Goal: Task Accomplishment & Management: Manage account settings

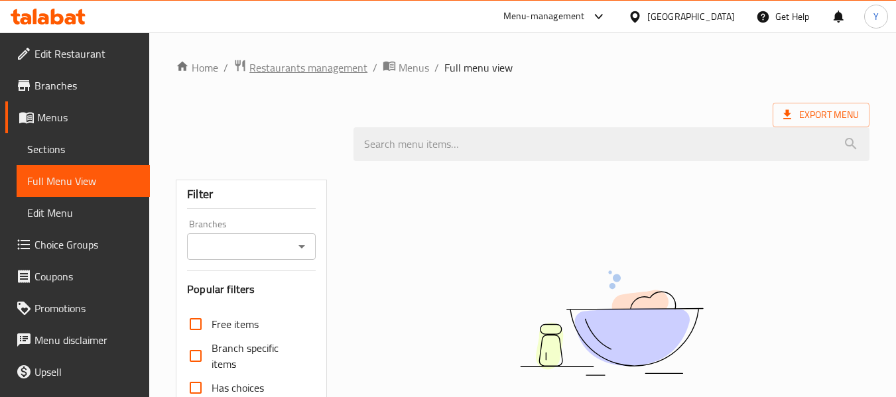
click at [285, 64] on span "Restaurants management" at bounding box center [308, 68] width 118 height 16
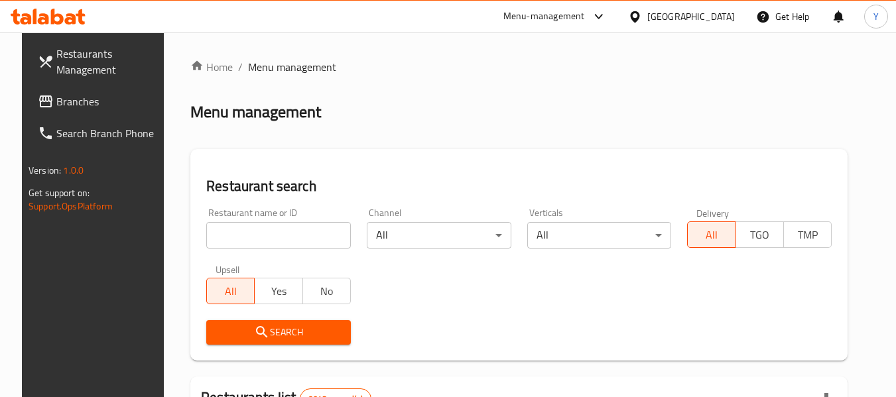
click at [285, 64] on span "Menu management" at bounding box center [292, 67] width 88 height 16
paste input "BREW NATION CAFE"
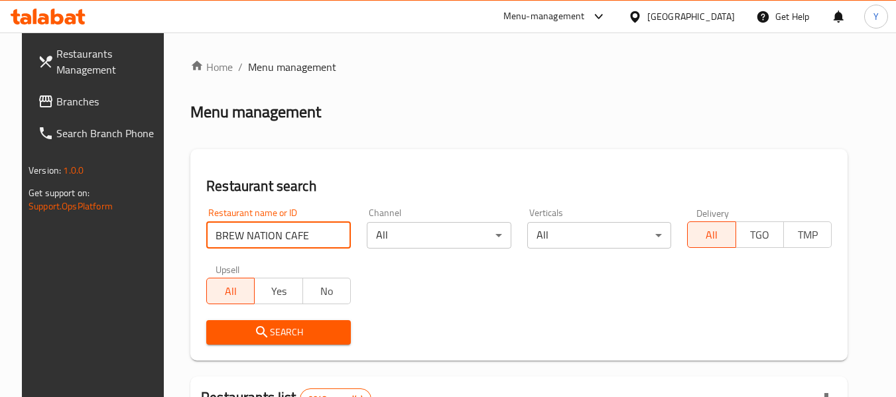
click at [320, 227] on input "BREW NATION CAFE" at bounding box center [278, 235] width 145 height 27
type input "BREW NATION CAFE"
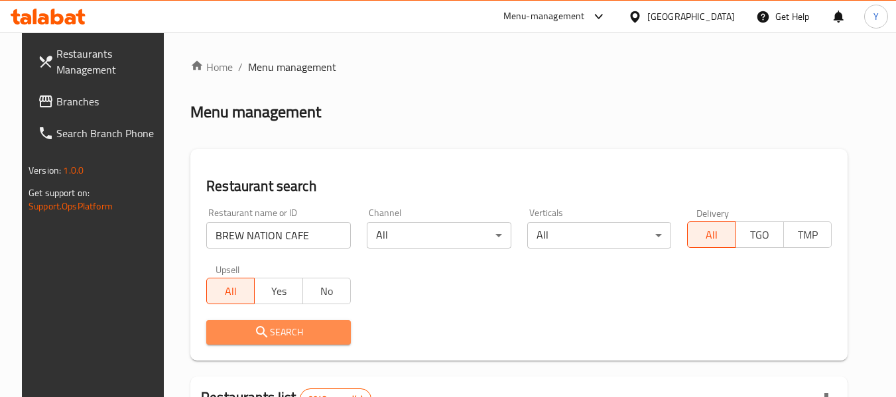
click at [283, 343] on button "Search" at bounding box center [278, 332] width 145 height 25
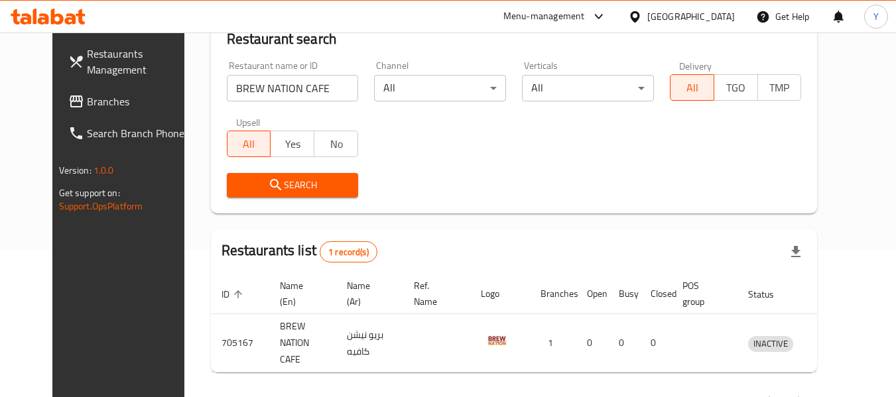
scroll to position [178, 0]
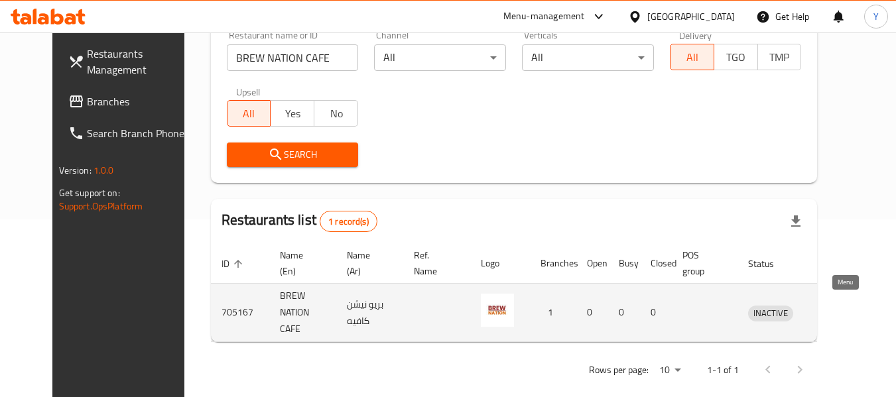
click at [836, 307] on icon "enhanced table" at bounding box center [828, 313] width 16 height 16
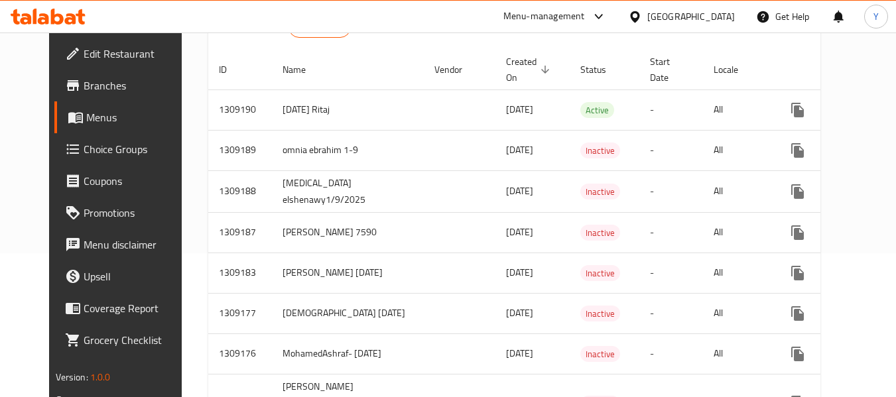
scroll to position [150, 0]
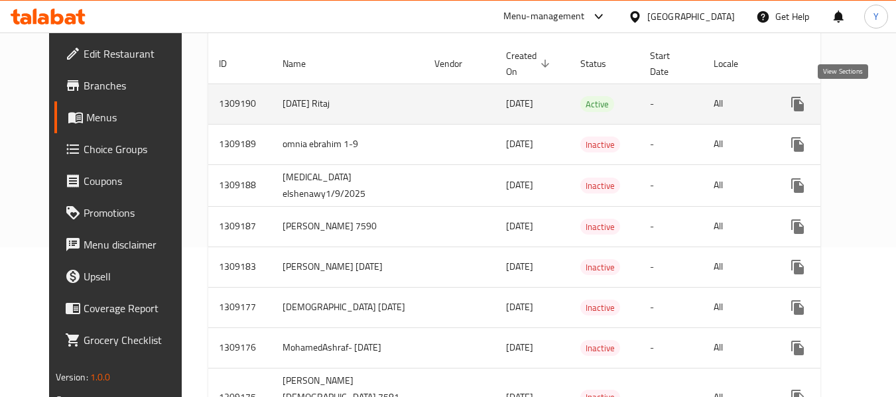
click at [887, 103] on icon "enhanced table" at bounding box center [893, 104] width 12 height 12
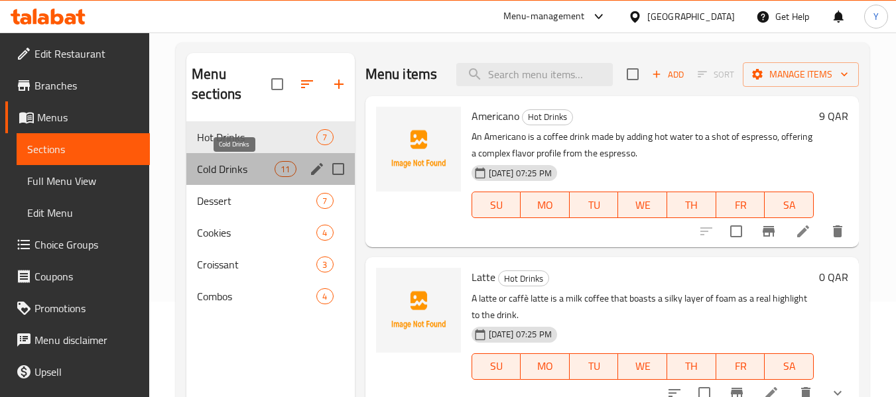
click at [211, 170] on span "Cold Drinks" at bounding box center [236, 169] width 78 height 16
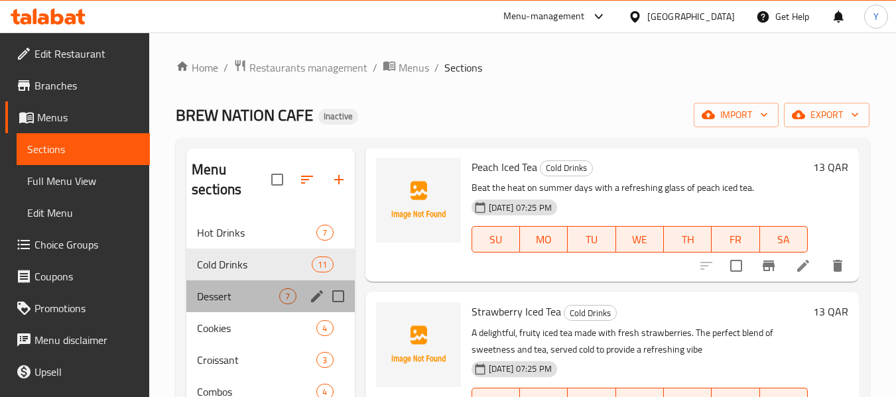
click at [216, 306] on div "Dessert 7" at bounding box center [270, 297] width 168 height 32
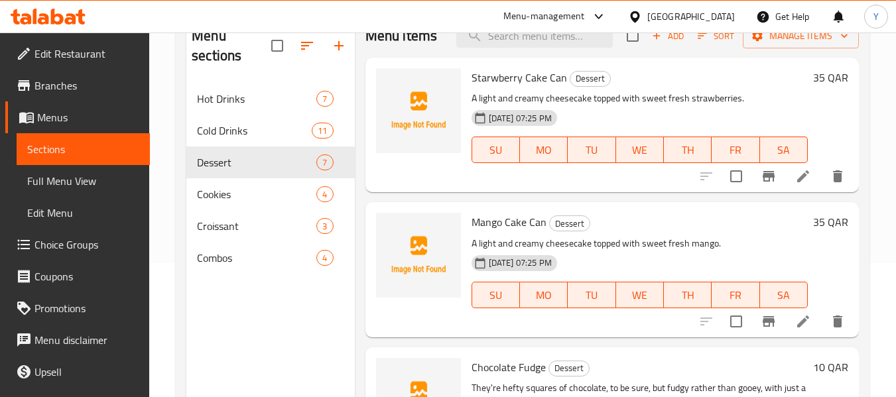
scroll to position [154, 0]
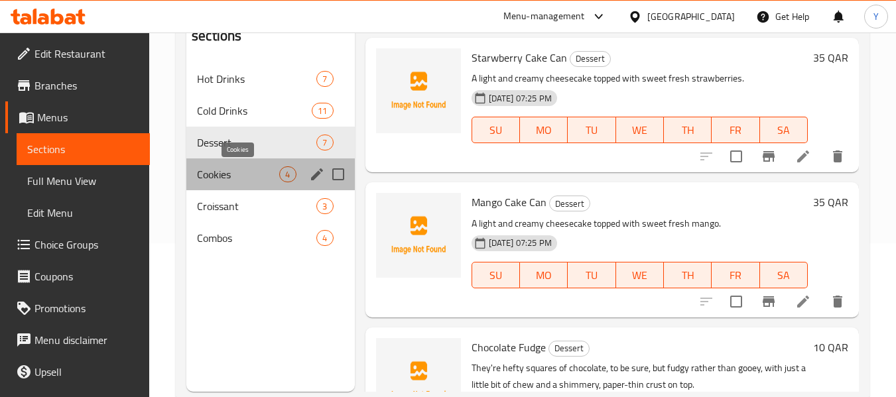
click at [215, 168] on span "Cookies" at bounding box center [238, 174] width 82 height 16
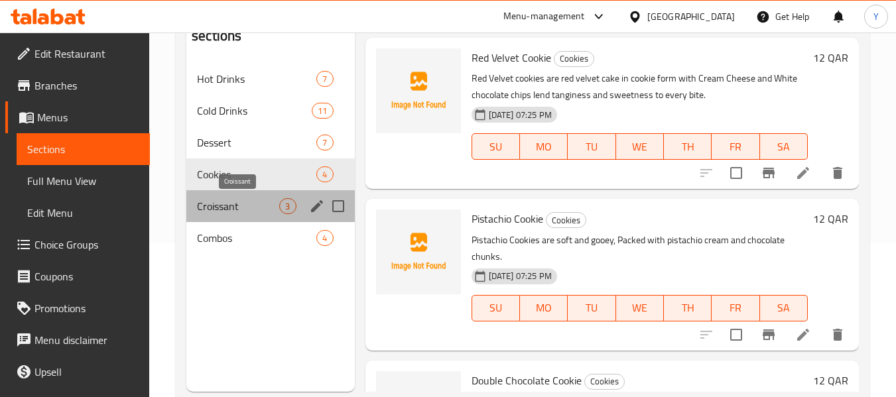
click at [214, 202] on span "Croissant" at bounding box center [238, 206] width 82 height 16
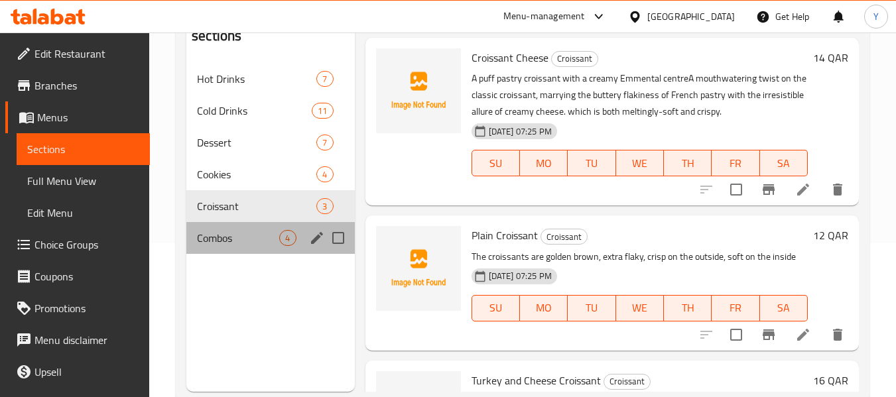
click at [237, 247] on div "Combos 4" at bounding box center [270, 238] width 168 height 32
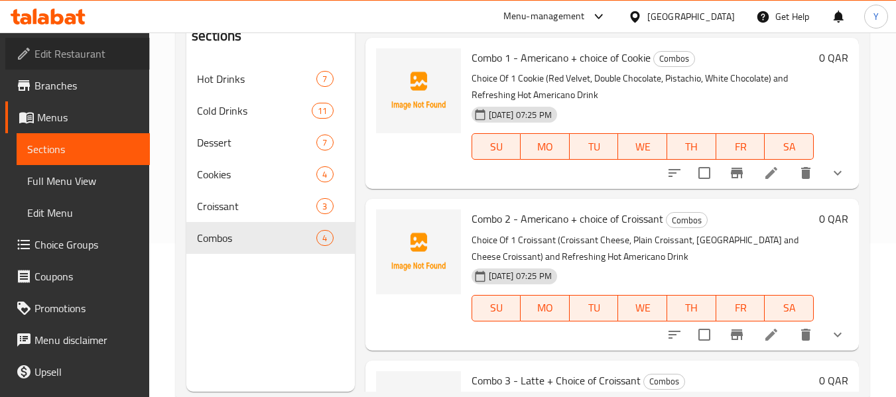
click at [78, 54] on span "Edit Restaurant" at bounding box center [86, 54] width 105 height 16
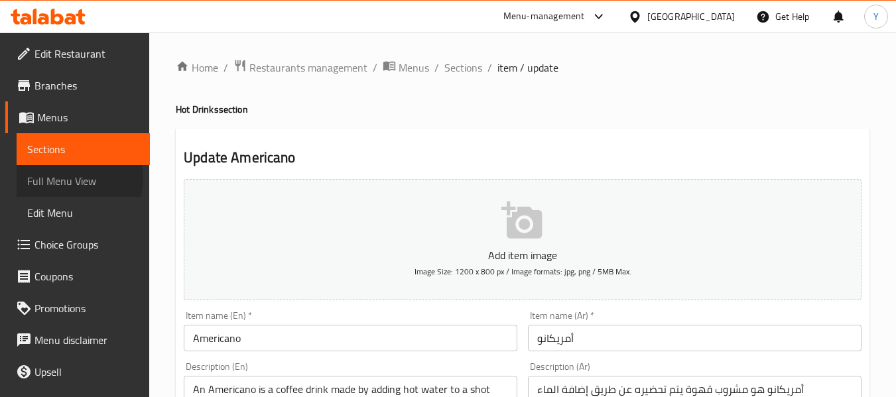
click at [68, 178] on span "Full Menu View" at bounding box center [83, 181] width 112 height 16
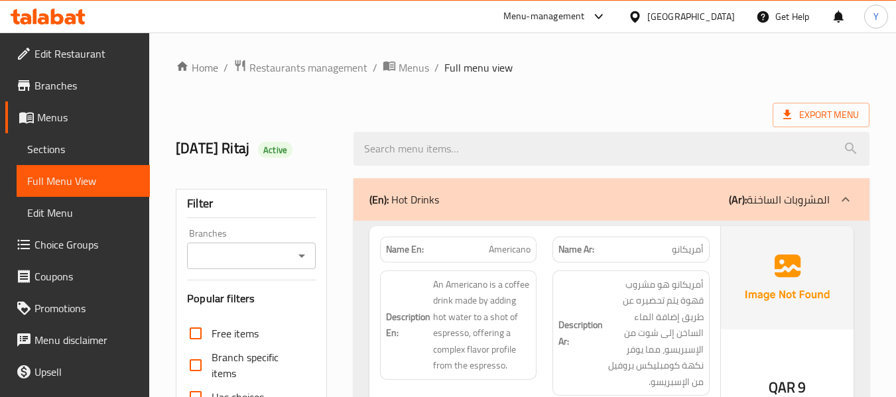
scroll to position [347, 0]
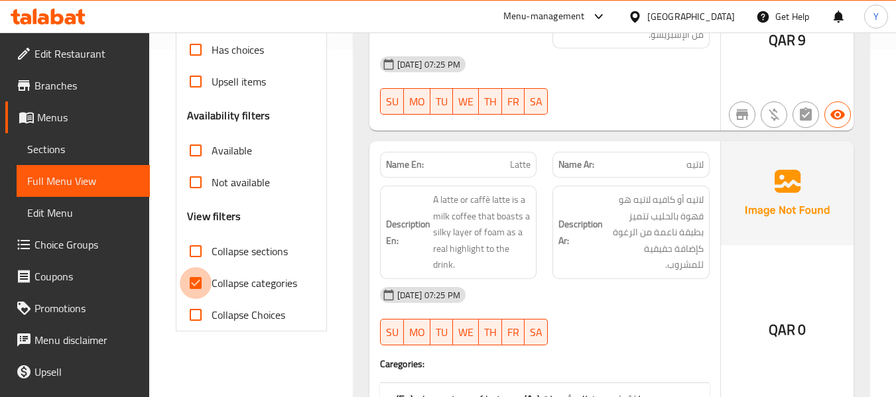
click at [204, 283] on input "Collapse categories" at bounding box center [196, 283] width 32 height 32
checkbox input "false"
click at [398, 171] on strong "Name En:" at bounding box center [405, 165] width 38 height 14
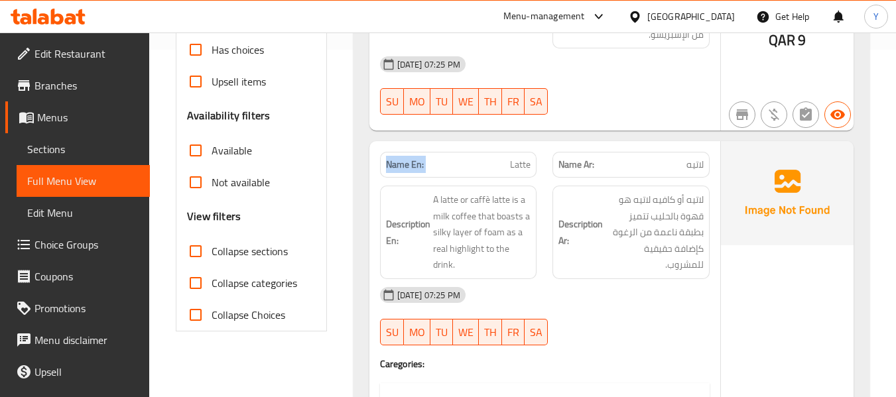
copy strong "Name En:"
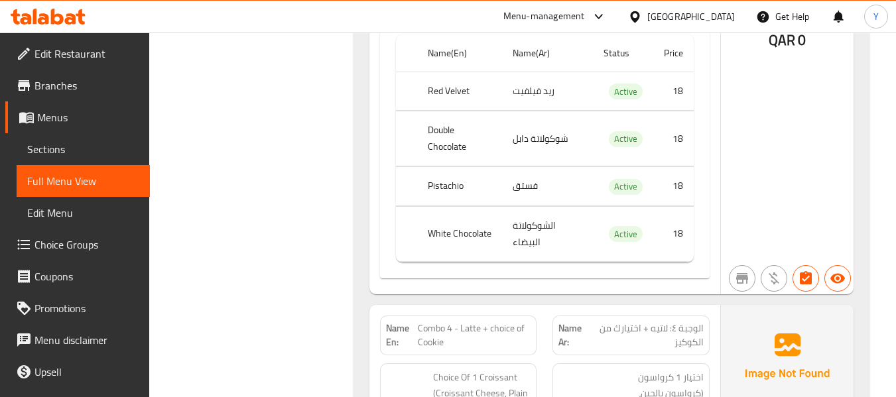
scroll to position [10153, 0]
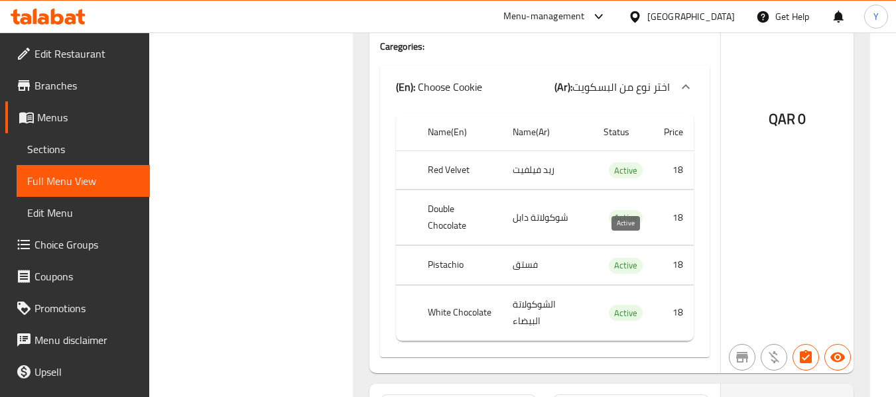
click at [626, 306] on span "Active" at bounding box center [626, 313] width 34 height 15
copy span "Active"
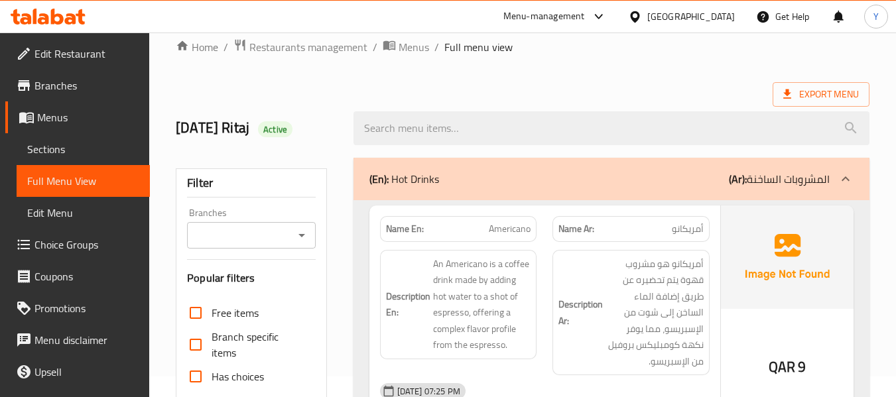
scroll to position [40, 0]
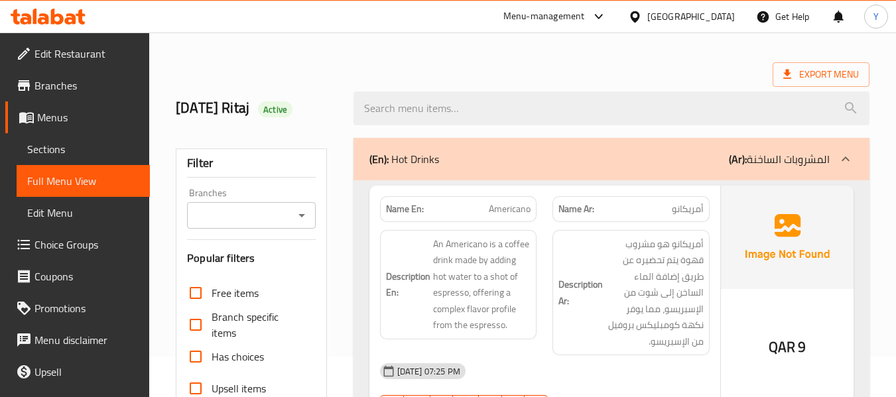
click at [596, 348] on h6 "Description Ar: أمريكانو هو مشروب قهوة يتم تحضيره عن طريق إضافة الماء الساخن إل…" at bounding box center [630, 293] width 145 height 114
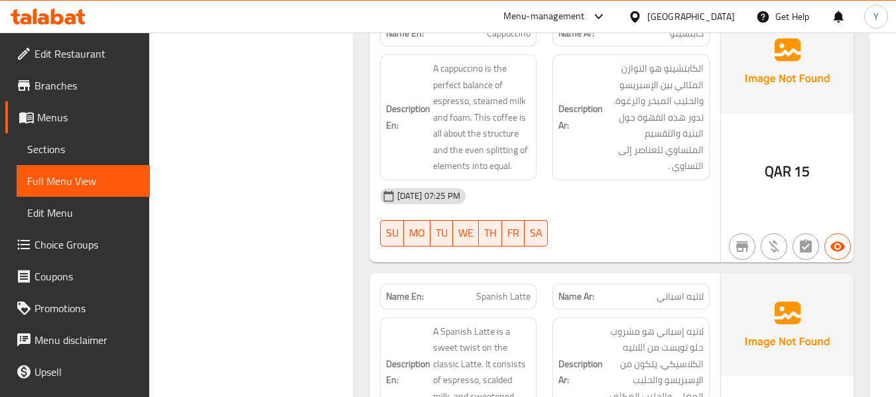
scroll to position [945, 0]
click at [536, 54] on div "Description En: A cappuccino is the perfect balance of espresso, steamed milk a…" at bounding box center [458, 116] width 173 height 142
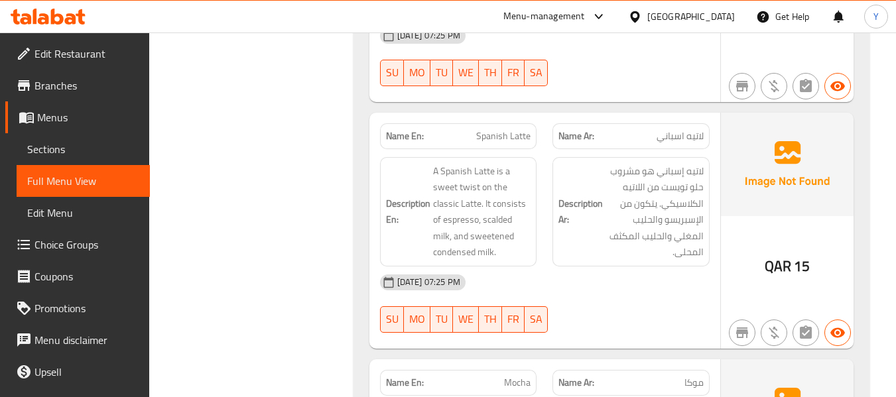
scroll to position [1131, 0]
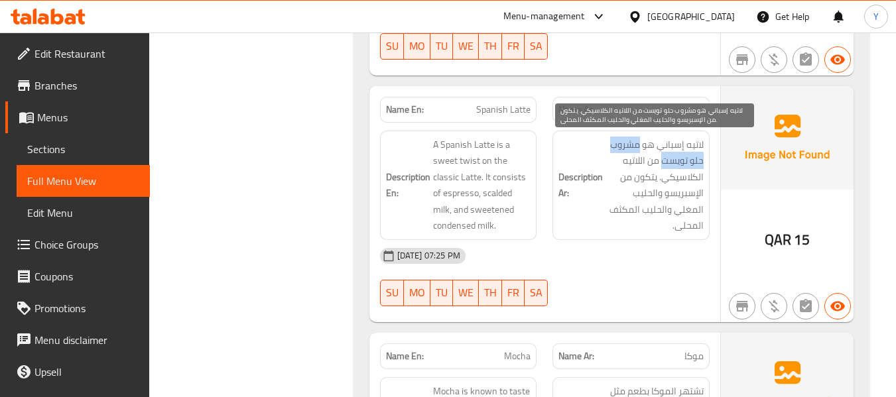
drag, startPoint x: 641, startPoint y: 145, endPoint x: 662, endPoint y: 164, distance: 28.6
click at [662, 164] on span "لاتيه إسباني هو مشروب حلو تويست من اللاتيه الكلاسيكي. يتكون من الإسبريسو والحلي…" at bounding box center [654, 185] width 98 height 97
copy span "مشروب حلو تويست"
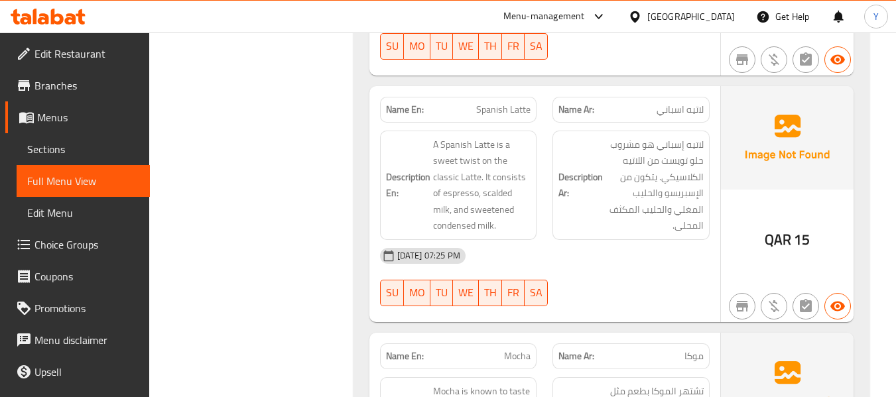
click at [538, 99] on div "Name En: Spanish Latte" at bounding box center [458, 110] width 173 height 42
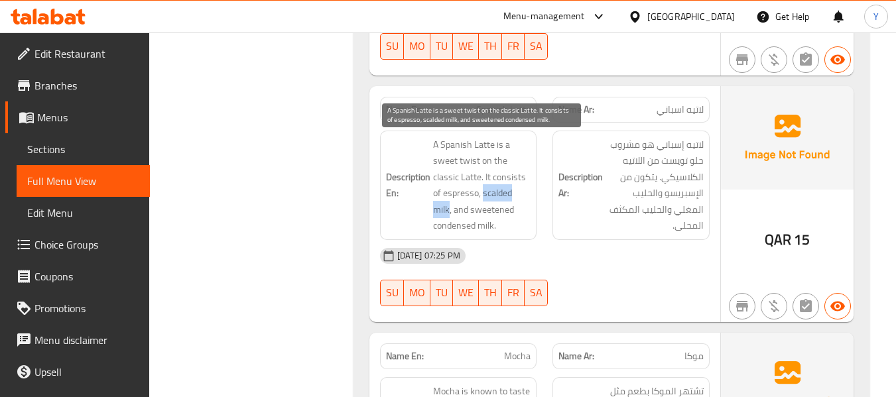
drag, startPoint x: 483, startPoint y: 194, endPoint x: 447, endPoint y: 207, distance: 38.2
click at [447, 207] on span "A Spanish Latte is a sweet twist on the classic Latte. It consists of espresso,…" at bounding box center [482, 185] width 98 height 97
copy span "scalded milk"
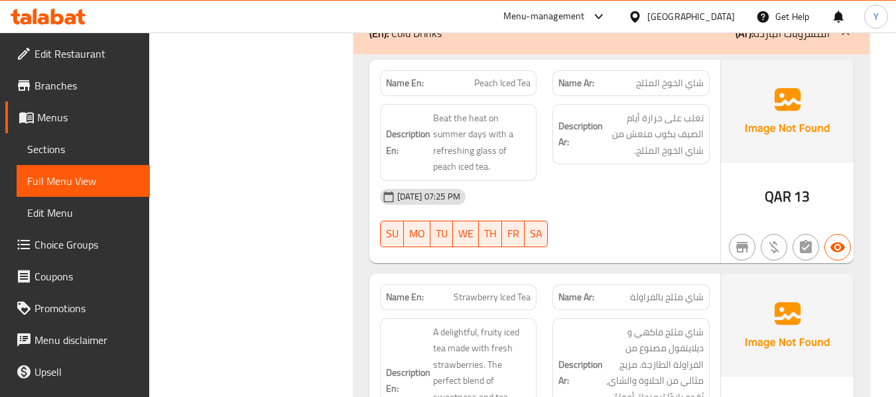
scroll to position [2192, 0]
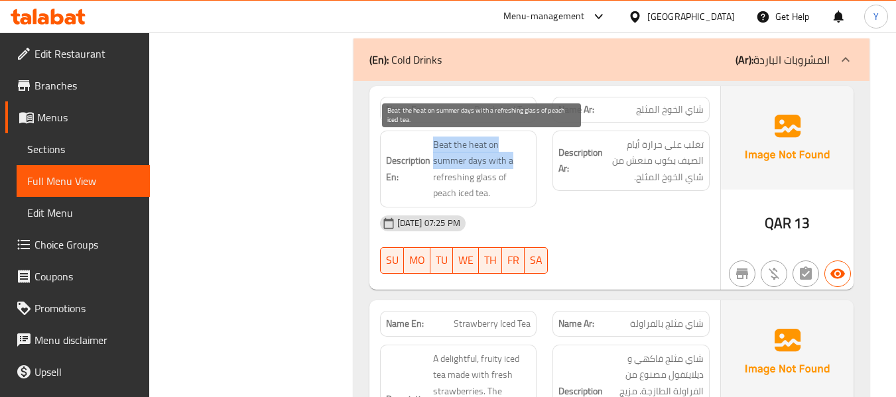
drag, startPoint x: 435, startPoint y: 144, endPoint x: 525, endPoint y: 161, distance: 91.8
click at [525, 161] on span "Beat the heat on summer days with a refreshing glass of peach iced tea." at bounding box center [482, 169] width 98 height 65
copy span "Beat the heat on summer days with a"
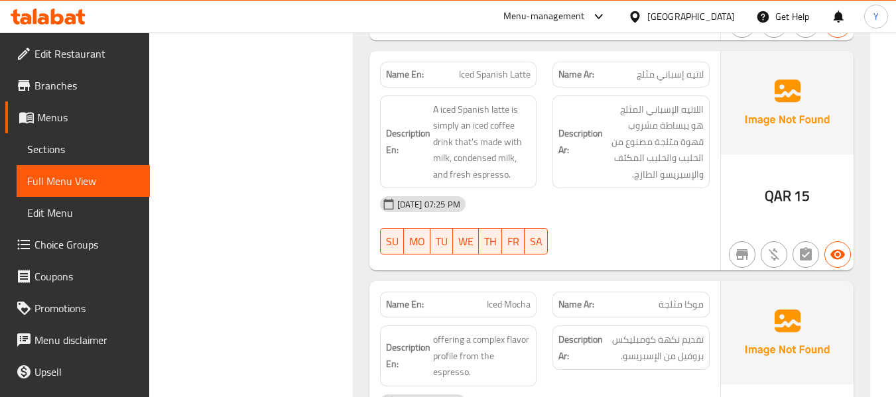
scroll to position [3709, 0]
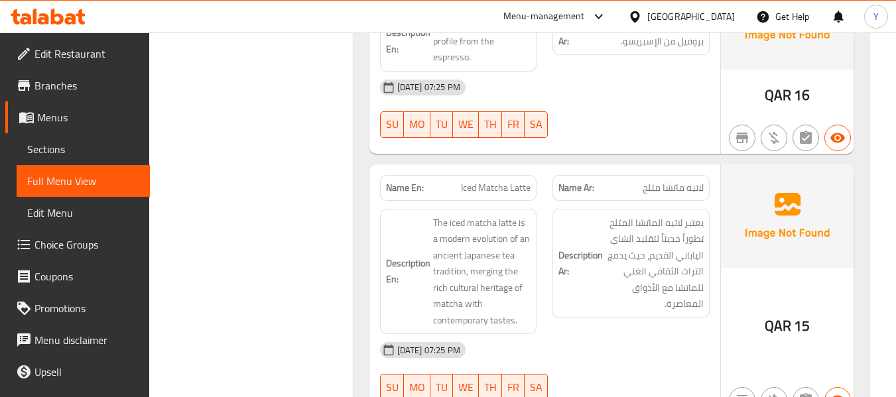
scroll to position [4027, 0]
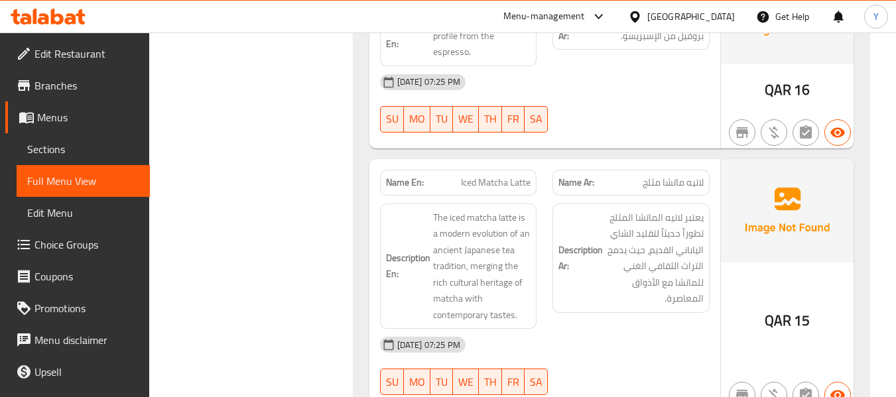
click at [505, 176] on span "Iced Matcha Latte" at bounding box center [496, 183] width 70 height 14
copy span "Iced Matcha Latte"
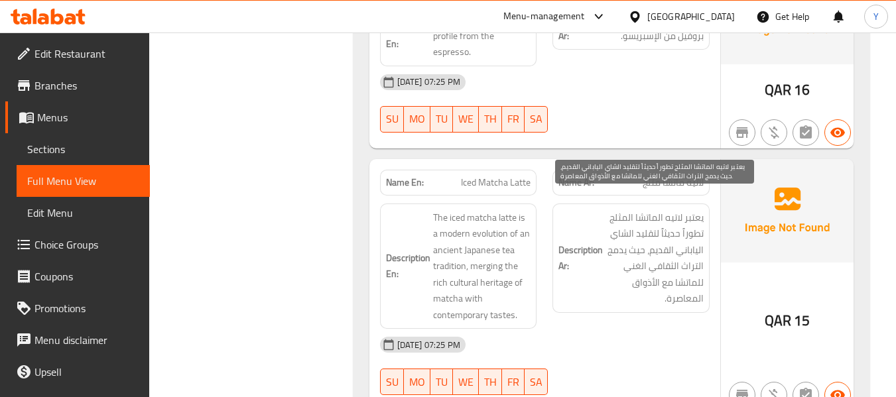
click at [654, 272] on span "يعتبر لاتيه الماتشا المثلج تطوراً حديثاً لتقليد الشاي الياباني القديم، حيث يدمج…" at bounding box center [654, 258] width 98 height 97
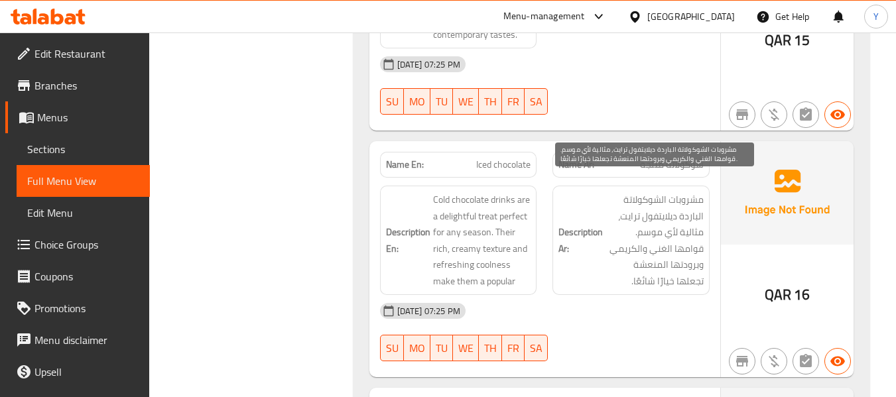
scroll to position [4319, 0]
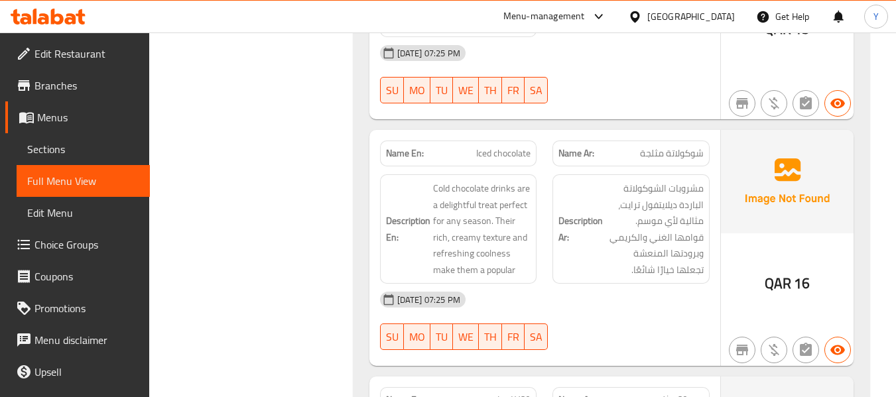
click at [546, 133] on div "Name Ar: شوكولاتة مثلجة" at bounding box center [630, 154] width 173 height 42
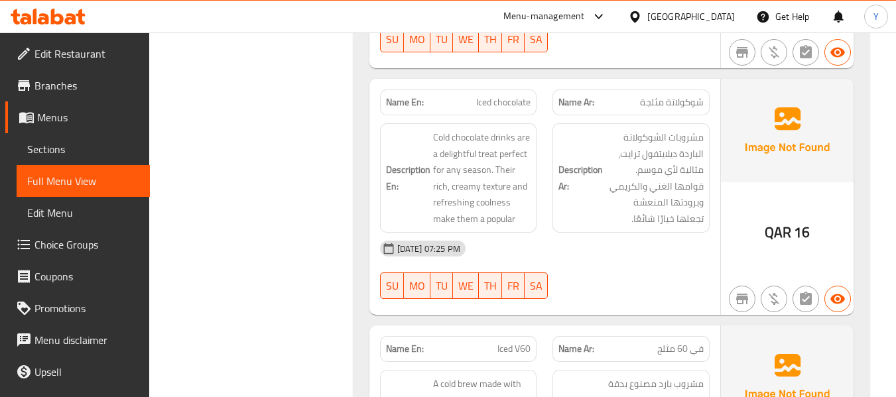
scroll to position [4372, 0]
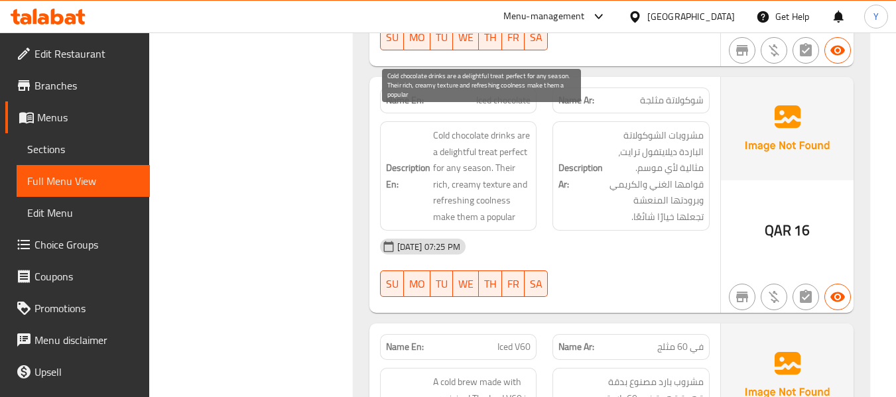
click at [488, 151] on span "Cold chocolate drinks are a delightful treat perfect for any season. Their rich…" at bounding box center [482, 175] width 98 height 97
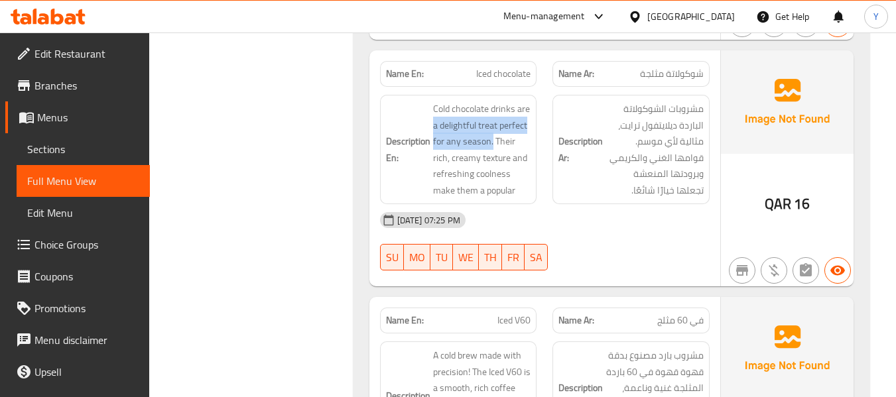
drag, startPoint x: 491, startPoint y: 123, endPoint x: 431, endPoint y: 108, distance: 61.6
click at [431, 108] on h6 "Description En: Cold chocolate drinks are a delightful treat perfect for any se…" at bounding box center [458, 149] width 145 height 97
copy span "a delightful treat perfect for any season."
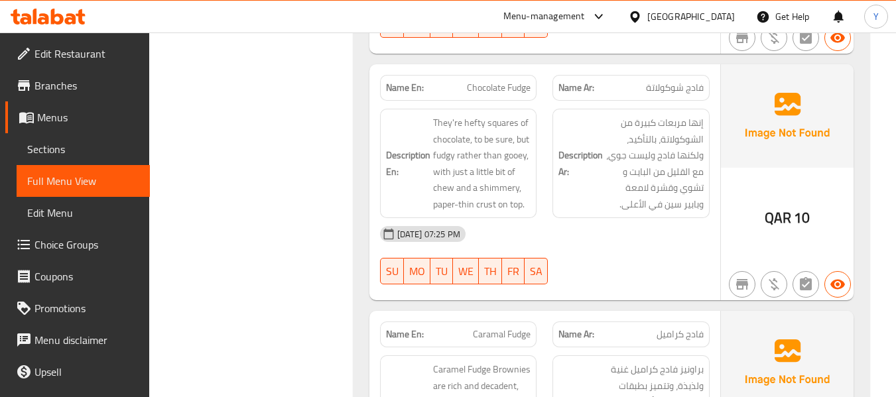
scroll to position [5383, 0]
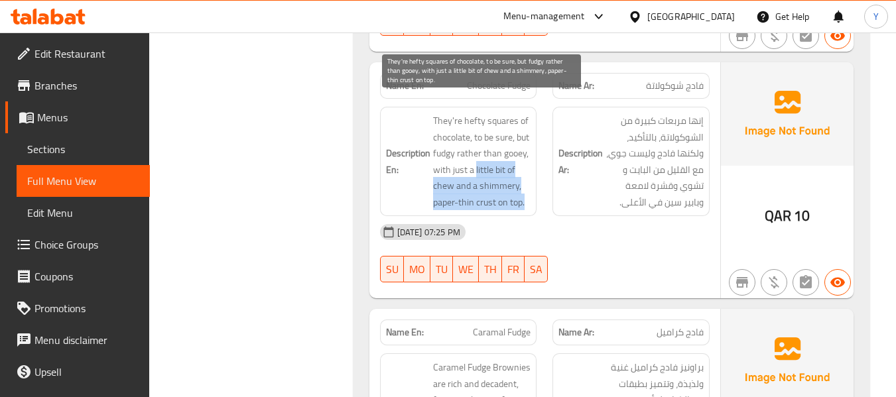
drag, startPoint x: 474, startPoint y: 153, endPoint x: 524, endPoint y: 192, distance: 63.7
click at [524, 192] on span "They're hefty squares of chocolate, to be sure, but fudgy rather than gooey, wi…" at bounding box center [482, 161] width 98 height 97
